Goal: Go to known website: Access a specific website the user already knows

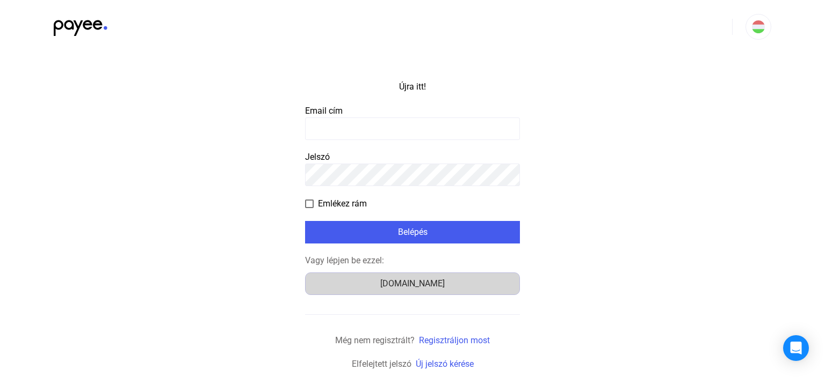
click at [421, 282] on font "[DOMAIN_NAME]" at bounding box center [412, 284] width 64 height 10
